Goal: Task Accomplishment & Management: Use online tool/utility

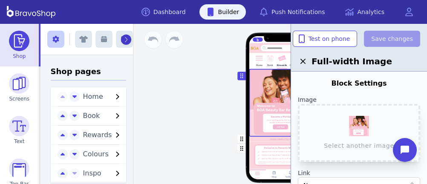
click at [121, 39] on button "button" at bounding box center [126, 40] width 10 height 10
click at [122, 39] on icon "button" at bounding box center [125, 39] width 6 height 7
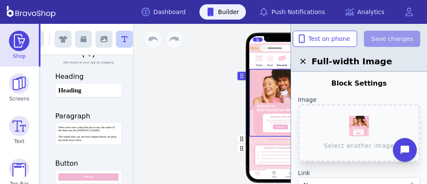
scroll to position [36, 0]
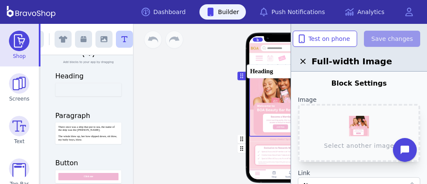
drag, startPoint x: 79, startPoint y: 87, endPoint x: 275, endPoint y: 69, distance: 197.0
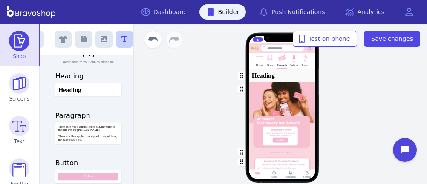
click at [269, 79] on div "button" at bounding box center [282, 75] width 67 height 13
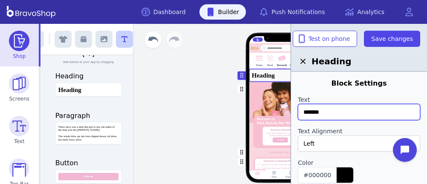
drag, startPoint x: 347, startPoint y: 111, endPoint x: 299, endPoint y: 111, distance: 47.8
click at [299, 111] on input "*******" at bounding box center [359, 112] width 122 height 16
type input "*******"
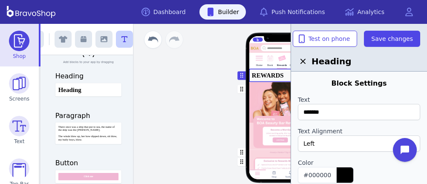
click at [321, 143] on div "Left" at bounding box center [355, 143] width 102 height 9
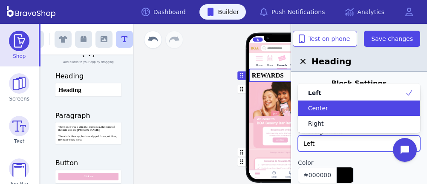
click at [321, 104] on span "Center" at bounding box center [318, 108] width 20 height 9
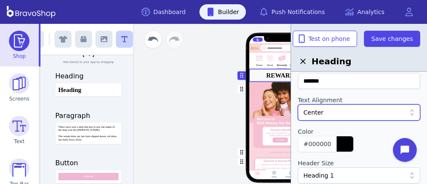
scroll to position [34, 0]
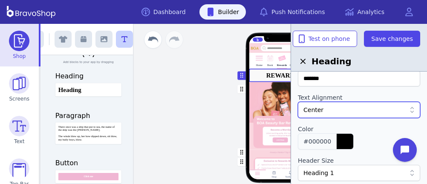
click at [337, 138] on div "button" at bounding box center [344, 141] width 17 height 15
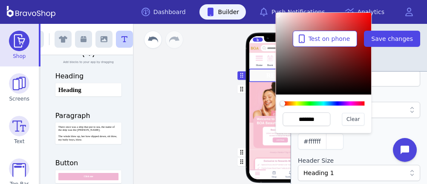
click at [278, 15] on div at bounding box center [324, 54] width 96 height 82
click at [278, 15] on div at bounding box center [277, 14] width 5 height 5
click at [278, 16] on div at bounding box center [277, 14] width 5 height 5
drag, startPoint x: 277, startPoint y: 17, endPoint x: 278, endPoint y: 12, distance: 4.7
click at [278, 12] on div at bounding box center [277, 12] width 5 height 5
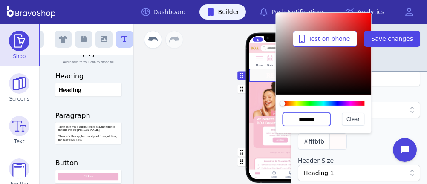
click at [312, 119] on input "*******" at bounding box center [307, 120] width 48 height 14
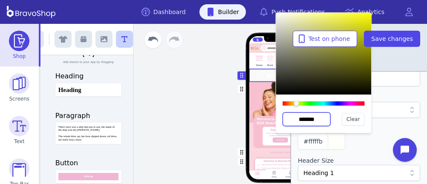
click at [319, 120] on input "*******" at bounding box center [307, 120] width 48 height 14
type input "*******"
click at [376, 154] on div at bounding box center [359, 153] width 122 height 7
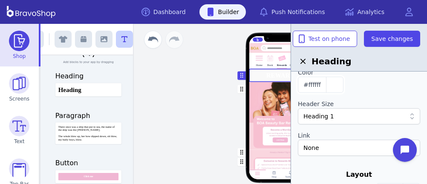
scroll to position [93, 0]
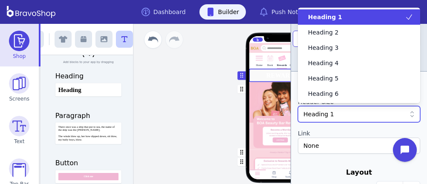
click at [370, 119] on div "Heading 1" at bounding box center [359, 114] width 122 height 16
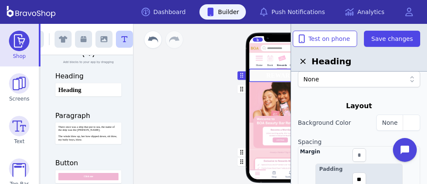
scroll to position [161, 0]
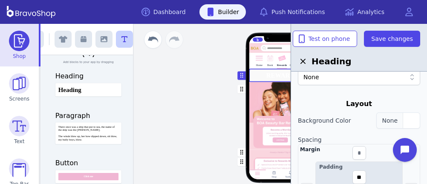
click at [411, 114] on div "button" at bounding box center [411, 120] width 17 height 15
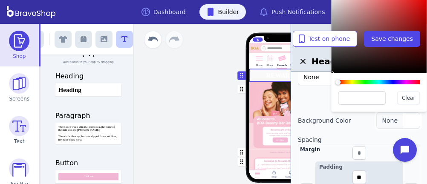
click at [411, 113] on div "button" at bounding box center [411, 120] width 17 height 15
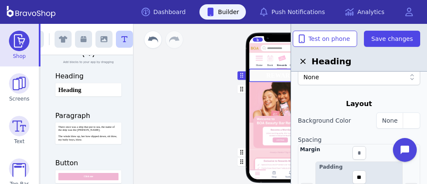
click at [254, 150] on div "button" at bounding box center [282, 152] width 67 height 5
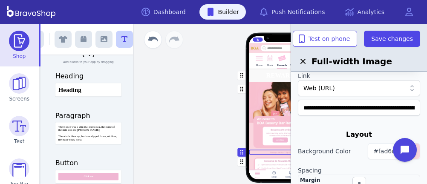
scroll to position [103, 0]
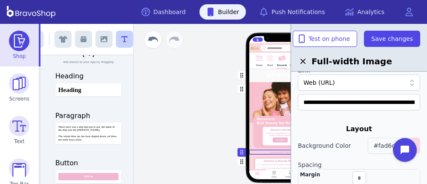
click at [385, 145] on span "#fad6df" at bounding box center [386, 145] width 24 height 7
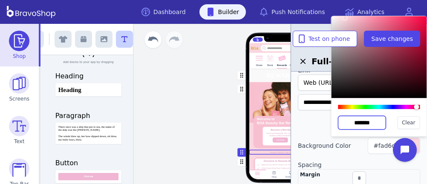
drag, startPoint x: 380, startPoint y: 123, endPoint x: 341, endPoint y: 125, distance: 38.8
click at [341, 125] on input "*******" at bounding box center [362, 123] width 48 height 14
click at [308, 122] on div at bounding box center [359, 120] width 122 height 7
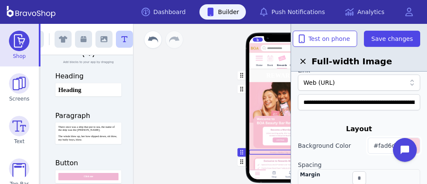
scroll to position [0, 0]
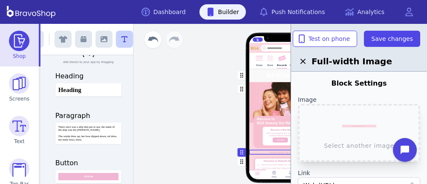
click at [261, 77] on div "button" at bounding box center [282, 75] width 67 height 13
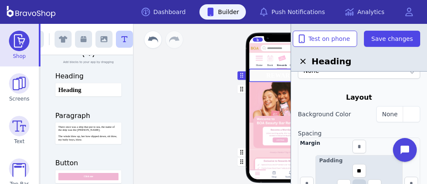
scroll to position [170, 0]
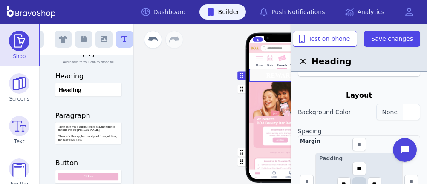
click at [405, 109] on div "button" at bounding box center [411, 111] width 17 height 15
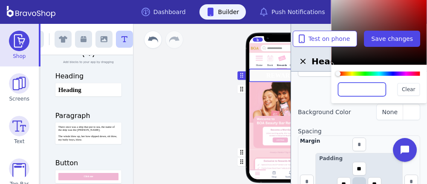
click at [368, 90] on input "text" at bounding box center [362, 90] width 48 height 14
paste input "*******"
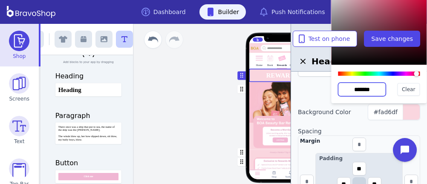
type input "*******"
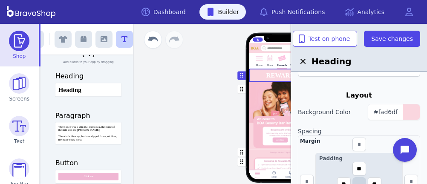
click at [255, 107] on div "button" at bounding box center [282, 116] width 67 height 68
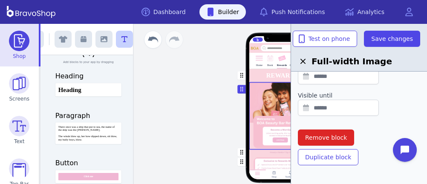
scroll to position [330, 0]
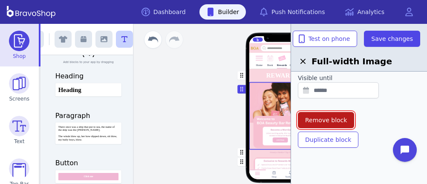
click at [342, 118] on span "Remove block" at bounding box center [326, 120] width 42 height 9
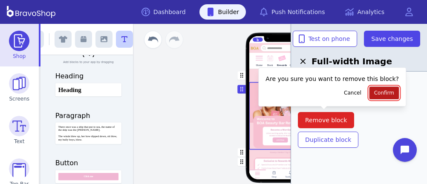
click at [374, 91] on span "Confirm" at bounding box center [384, 93] width 20 height 7
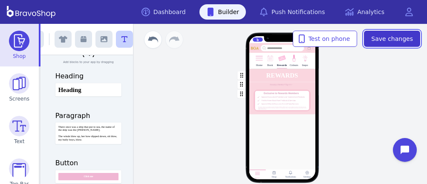
click at [377, 39] on span "Save changes" at bounding box center [392, 39] width 42 height 9
